Goal: Task Accomplishment & Management: Use online tool/utility

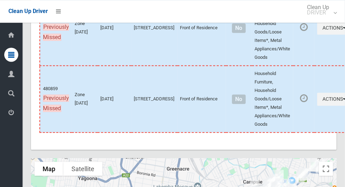
scroll to position [3522, 0]
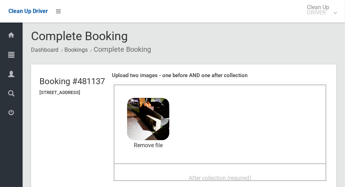
scroll to position [20, 0]
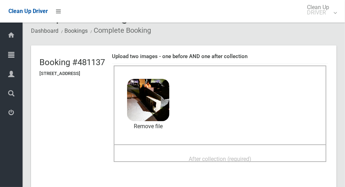
click at [267, 145] on div "After collection (required)" at bounding box center [220, 153] width 212 height 18
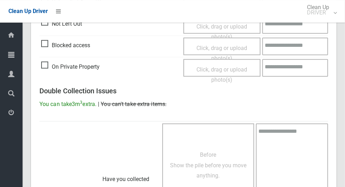
scroll to position [575, 0]
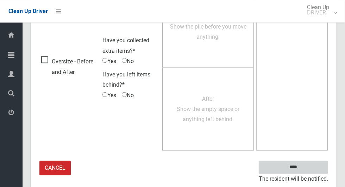
click at [305, 165] on input "****" at bounding box center [292, 167] width 69 height 13
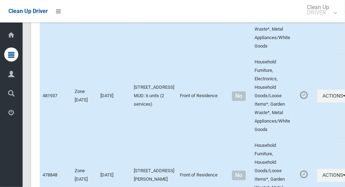
scroll to position [3694, 0]
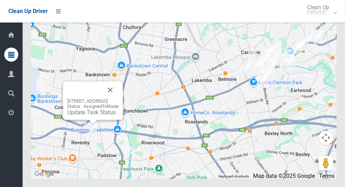
click at [99, 115] on div "3A Dove Street, REVESBY NSW 2212 Status : AssignedToRoute Update Task Status" at bounding box center [92, 106] width 51 height 17
click at [94, 115] on link "Update Task Status" at bounding box center [91, 112] width 49 height 7
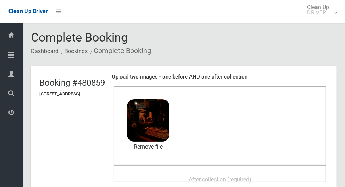
click at [223, 172] on div "After collection (required)" at bounding box center [219, 178] width 197 height 13
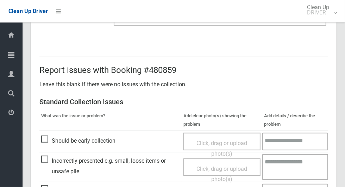
scroll to position [575, 0]
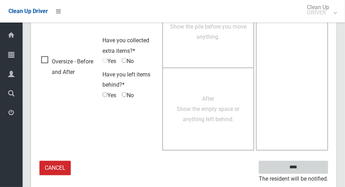
click at [305, 165] on input "****" at bounding box center [292, 167] width 69 height 13
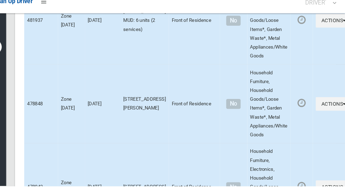
scroll to position [3694, 0]
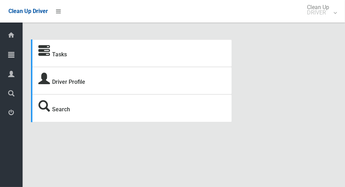
click at [8, 55] on icon at bounding box center [11, 54] width 6 height 14
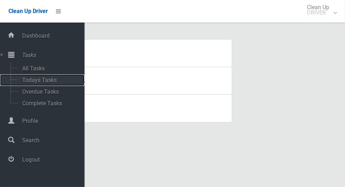
click at [24, 79] on span "Todays Tasks" at bounding box center [49, 80] width 58 height 7
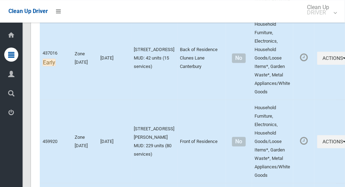
scroll to position [2946, 0]
click at [342, 61] on icon "button" at bounding box center [343, 58] width 3 height 5
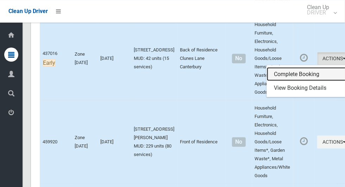
click at [293, 81] on link "Complete Booking" at bounding box center [308, 74] width 84 height 14
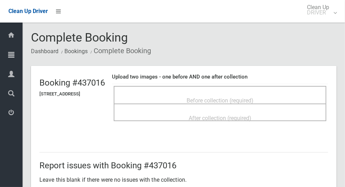
click at [253, 97] on span "Before collection (required)" at bounding box center [219, 100] width 67 height 7
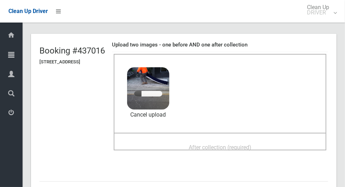
scroll to position [41, 0]
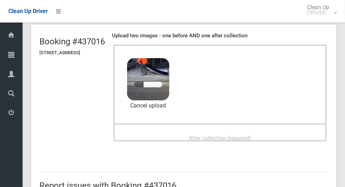
click at [251, 135] on span "After collection (required)" at bounding box center [219, 138] width 63 height 7
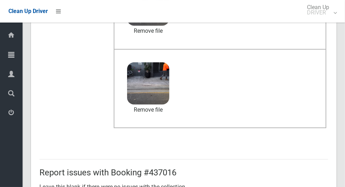
scroll to position [363, 0]
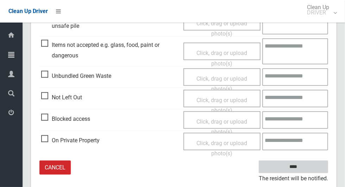
click at [311, 165] on input "****" at bounding box center [292, 166] width 69 height 13
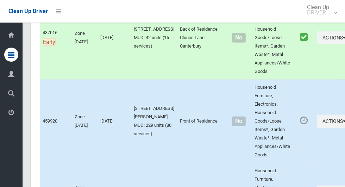
scroll to position [2975, 0]
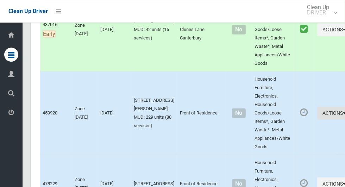
click at [342, 115] on icon "button" at bounding box center [343, 112] width 3 height 5
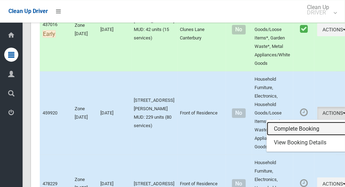
click at [286, 136] on link "Complete Booking" at bounding box center [308, 129] width 84 height 14
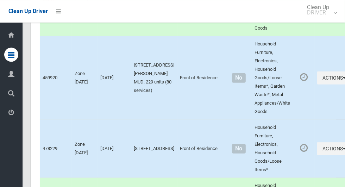
scroll to position [3013, 0]
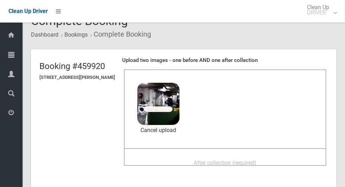
scroll to position [17, 0]
